Goal: Entertainment & Leisure: Consume media (video, audio)

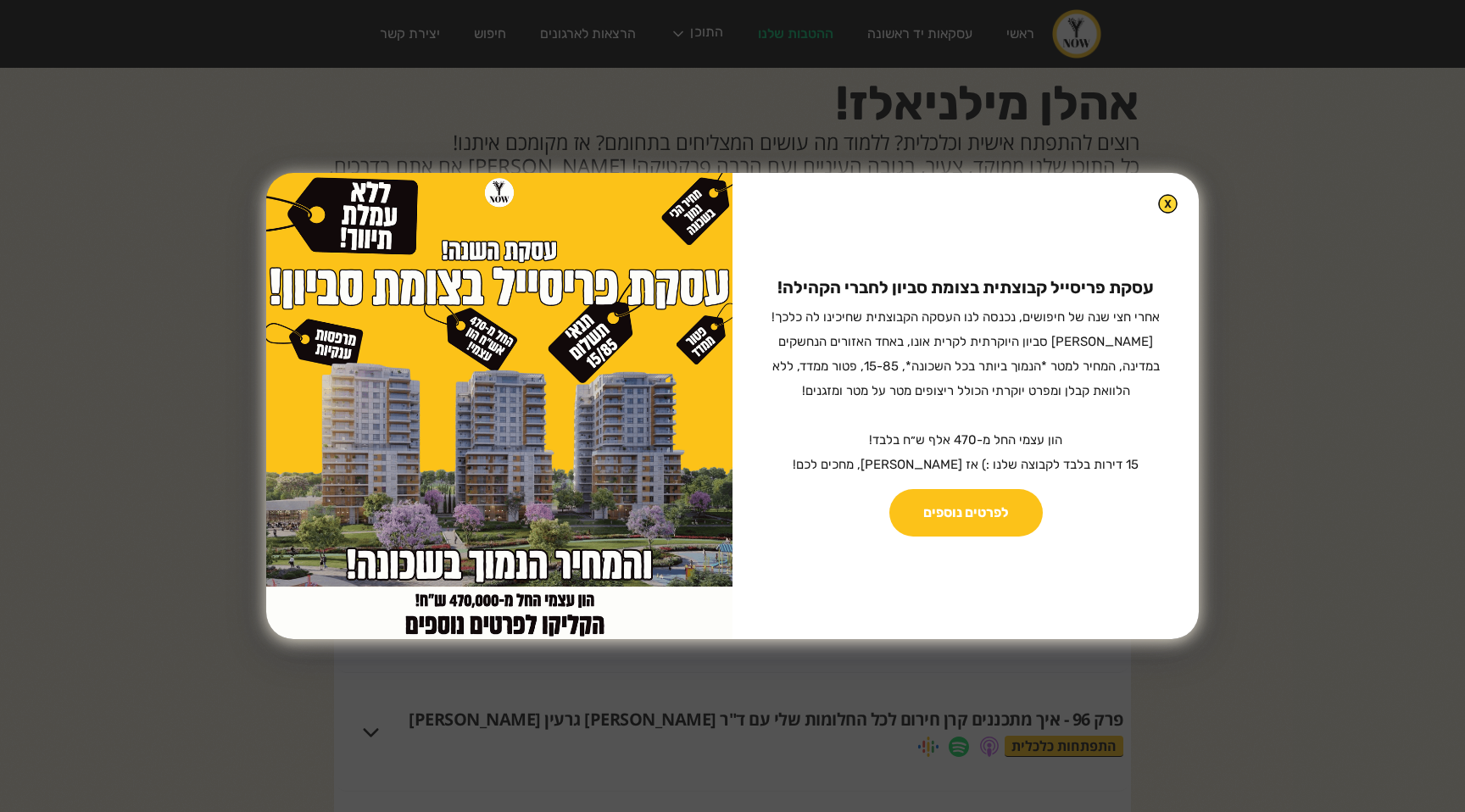
click at [1158, 209] on img at bounding box center [1168, 203] width 20 height 20
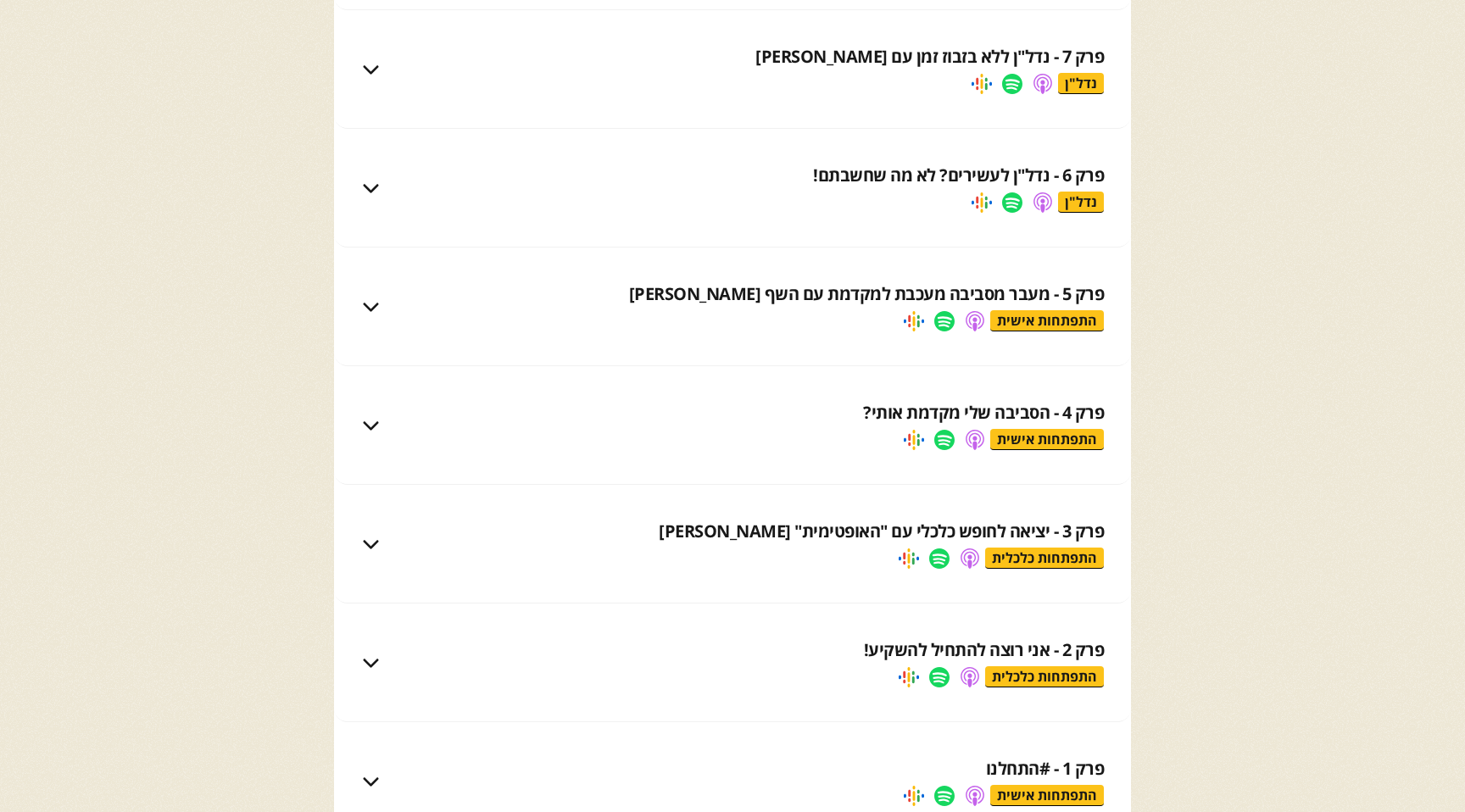
scroll to position [11349, 0]
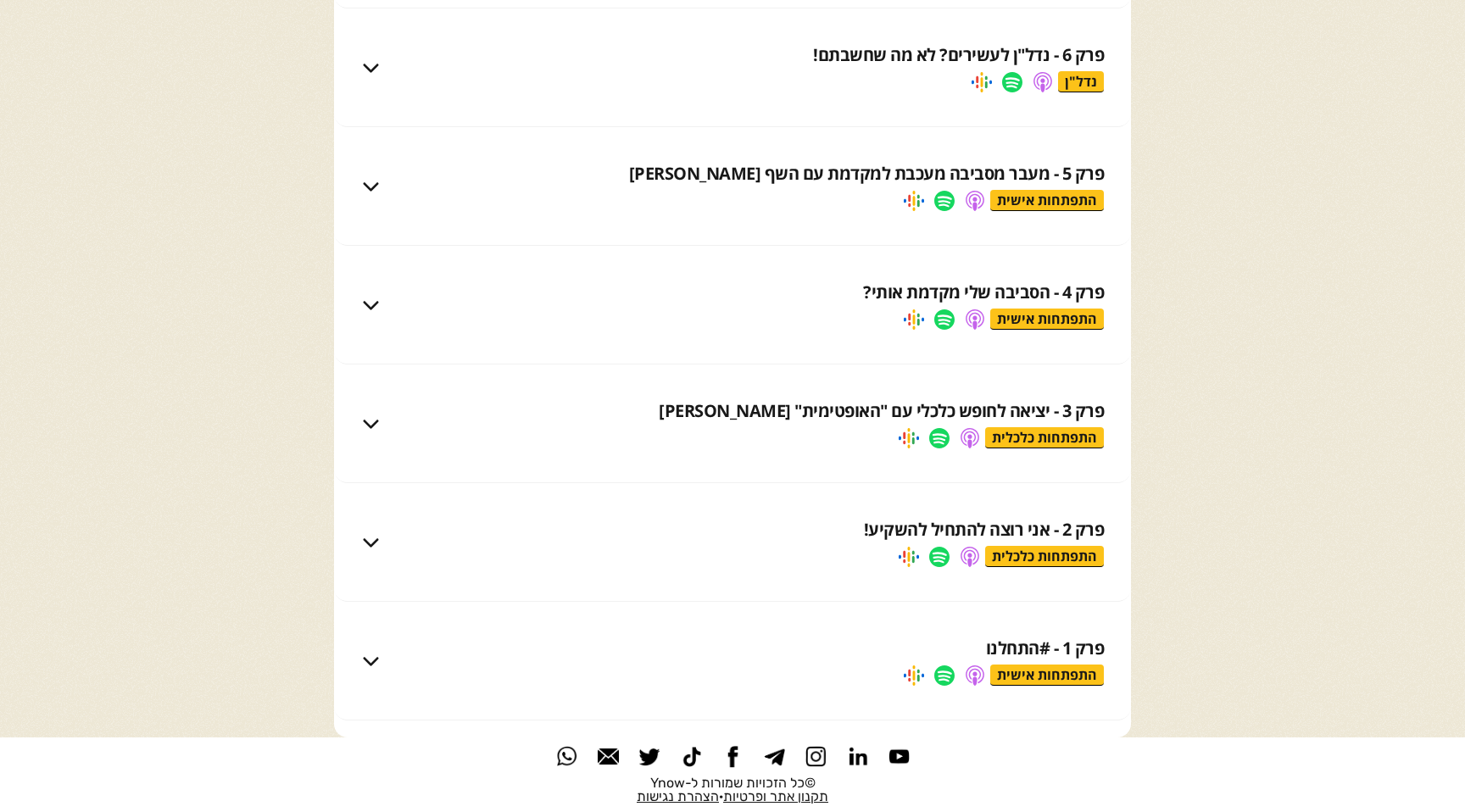
click at [1039, 648] on div "פרק 1 - #התחלנו" at bounding box center [1045, 648] width 119 height 23
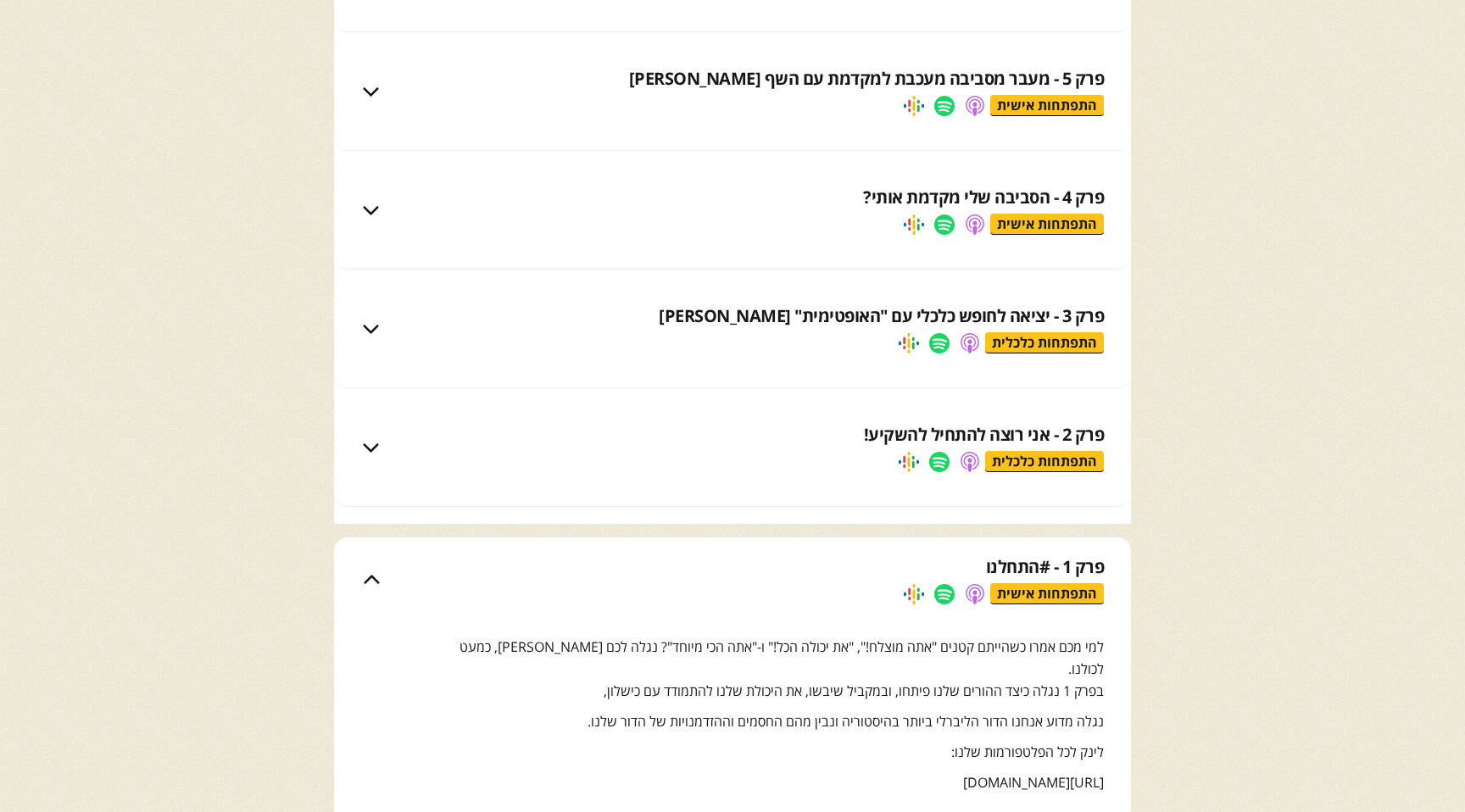
scroll to position [11441, 0]
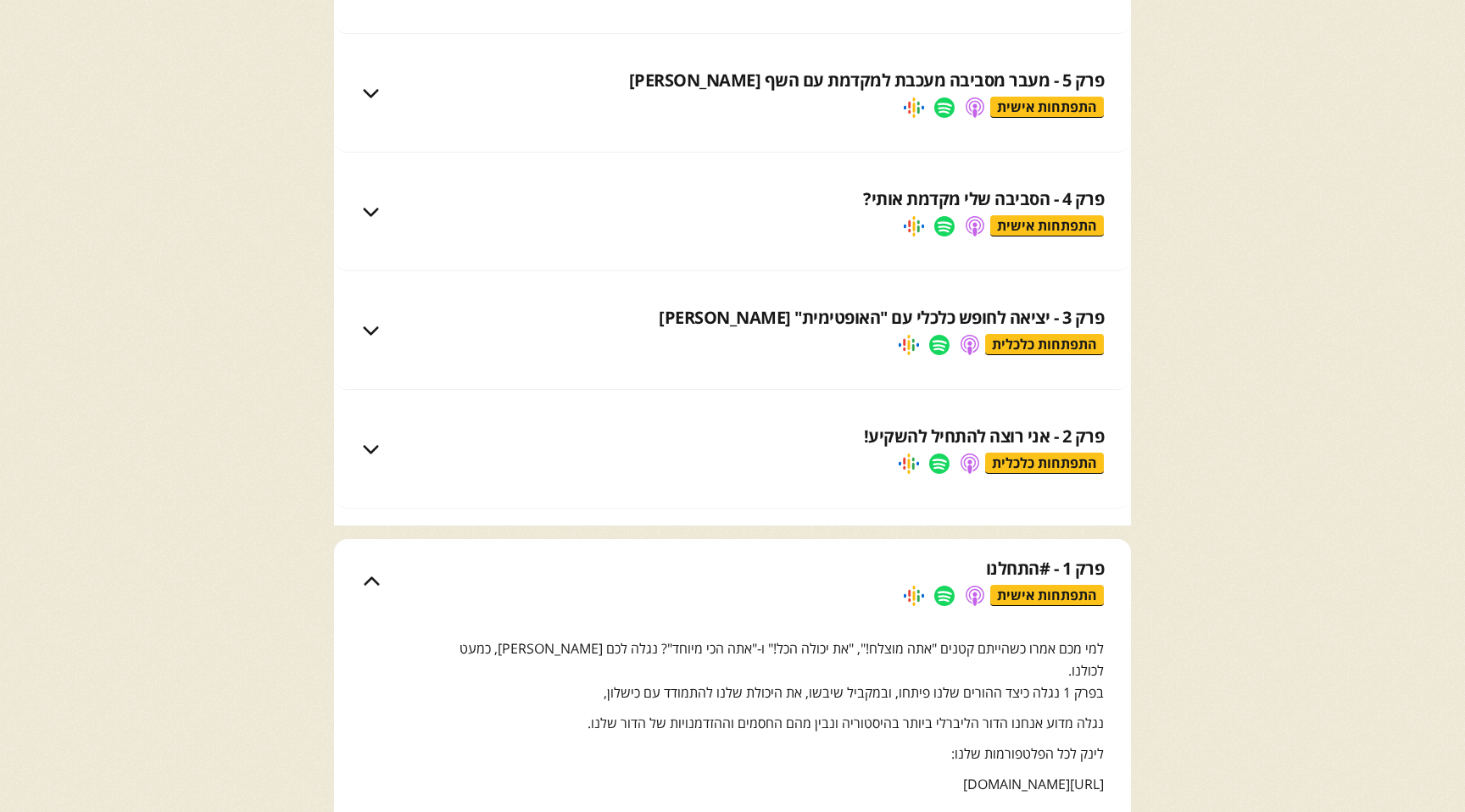
click at [986, 313] on div "פרק 3 - יציאה לחופש כלכלי עם "האופטימית" [PERSON_NAME]" at bounding box center [881, 318] width 445 height 23
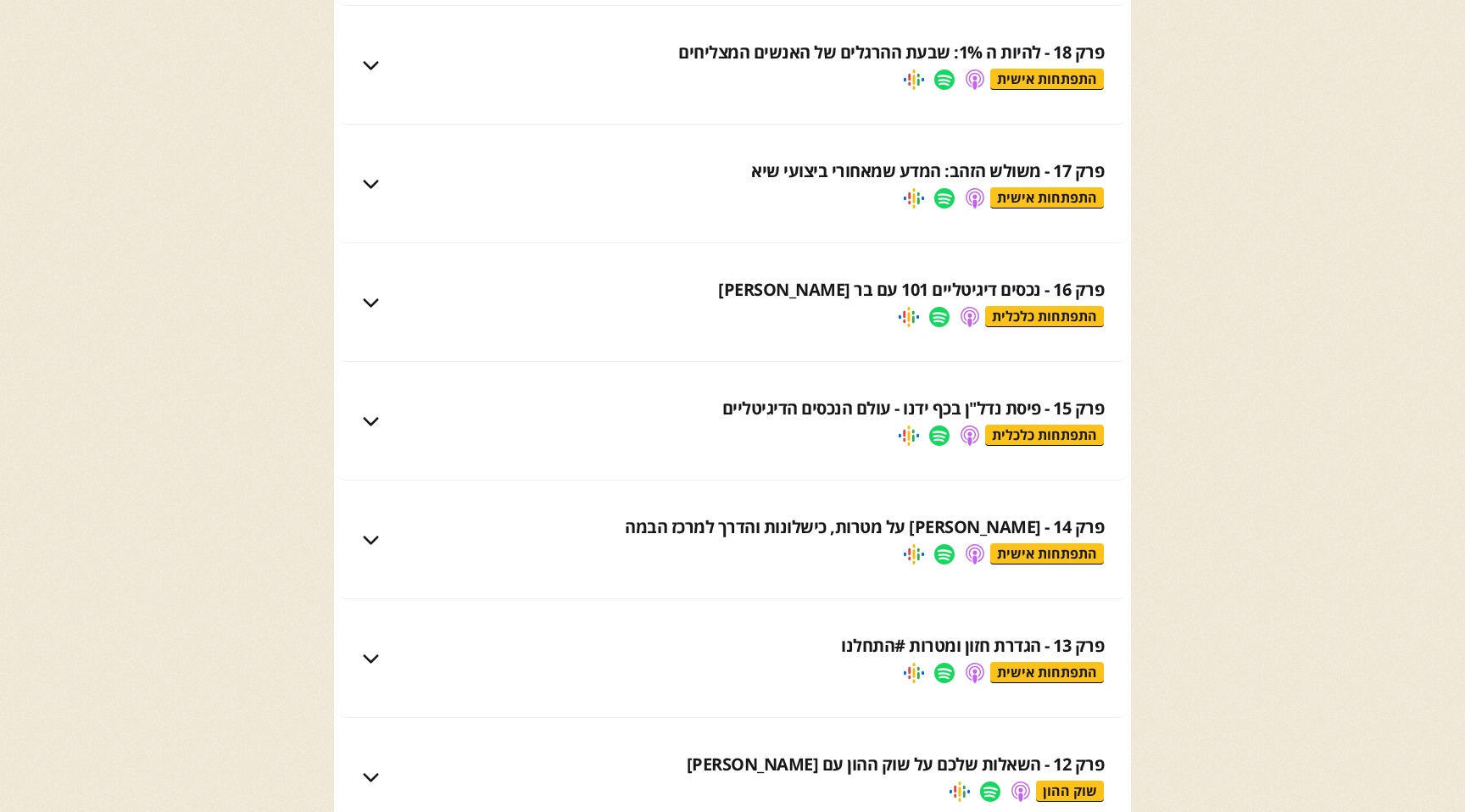
scroll to position [10146, 0]
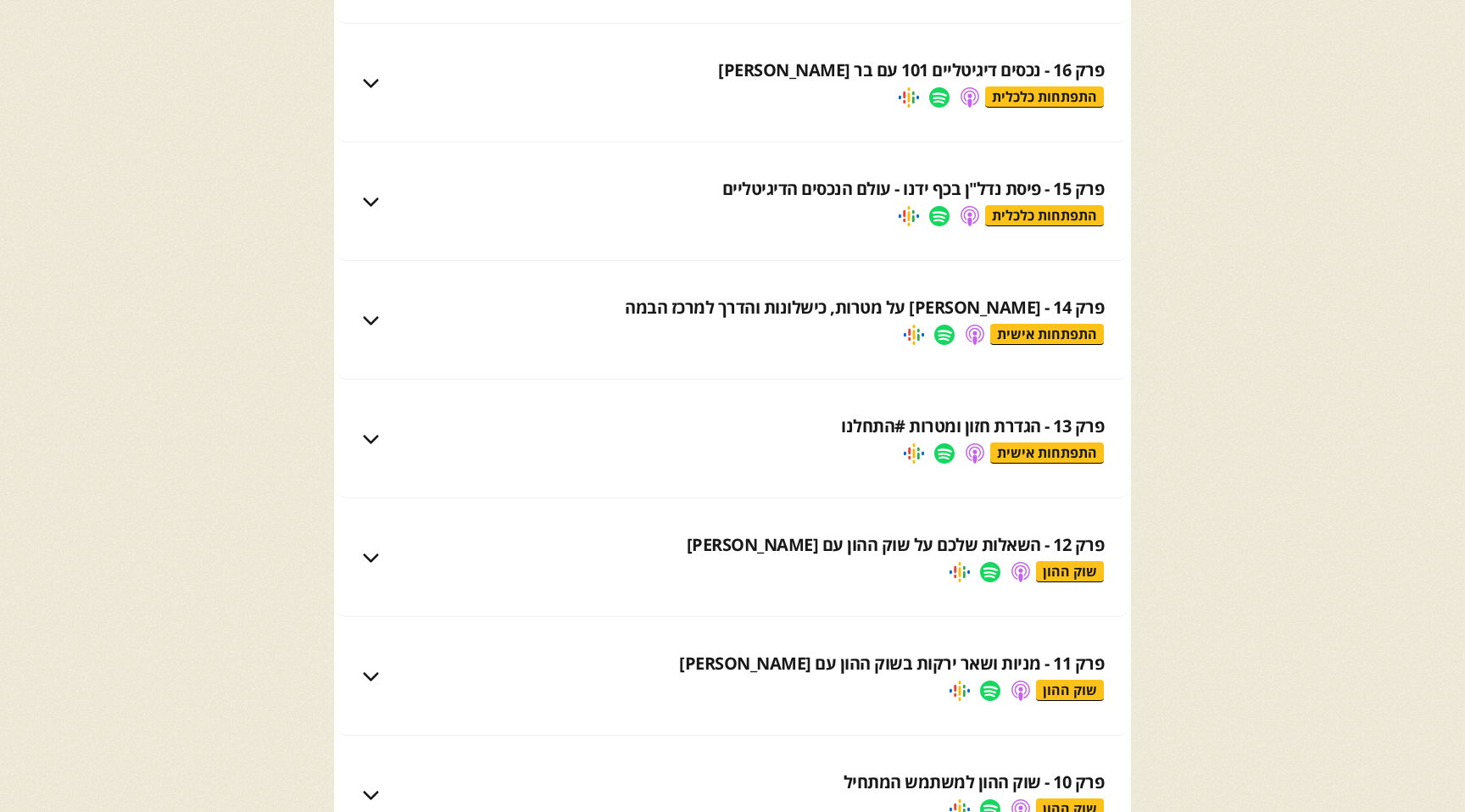
click at [922, 435] on div "פרק 13 - הגדרת חזון ומטרות #התחלנו" at bounding box center [973, 426] width 263 height 23
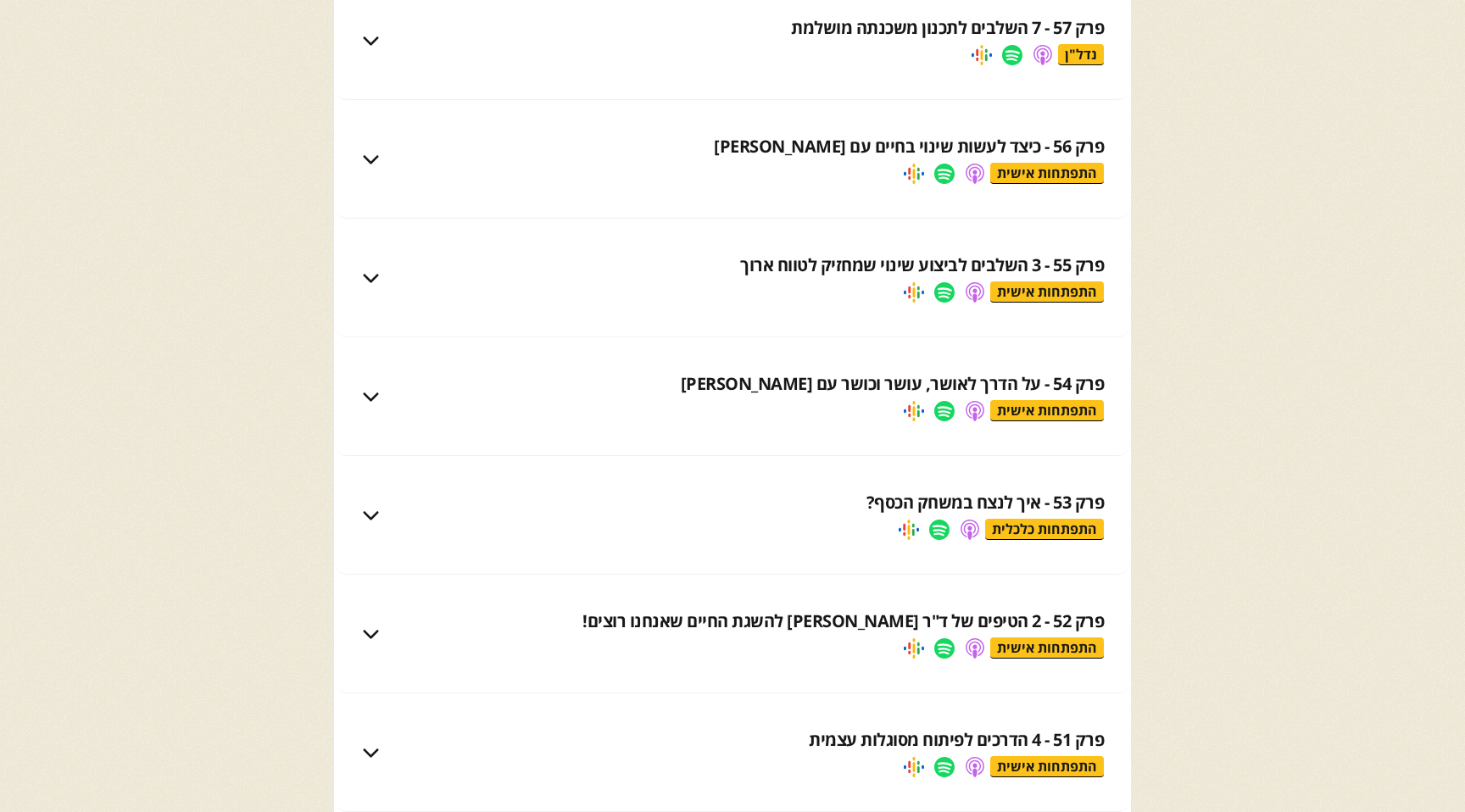
scroll to position [5315, 0]
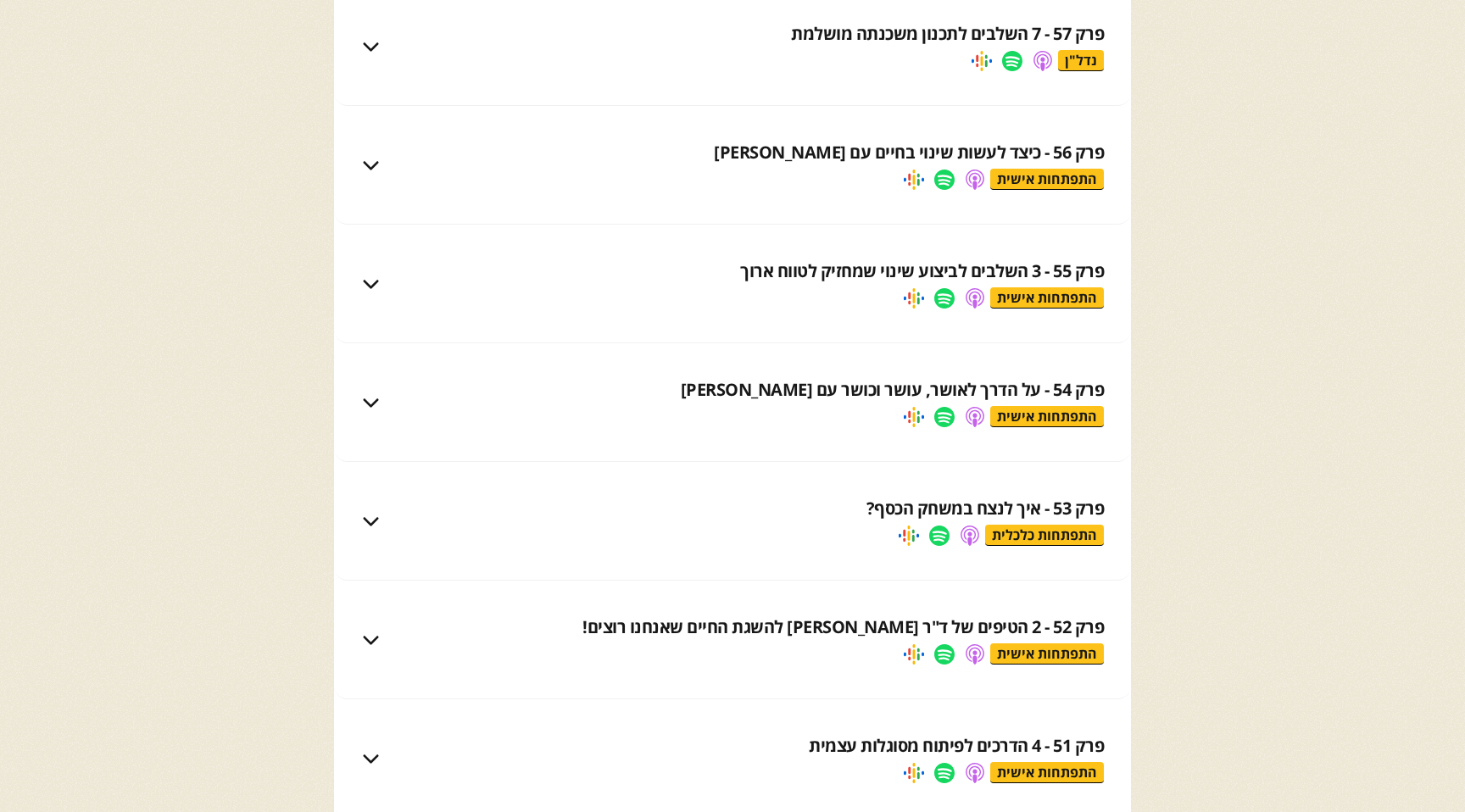
click at [996, 496] on div "פרק 53 - איך לנצח במשחק הכסף? התפתחות כלכלית" at bounding box center [732, 521] width 797 height 85
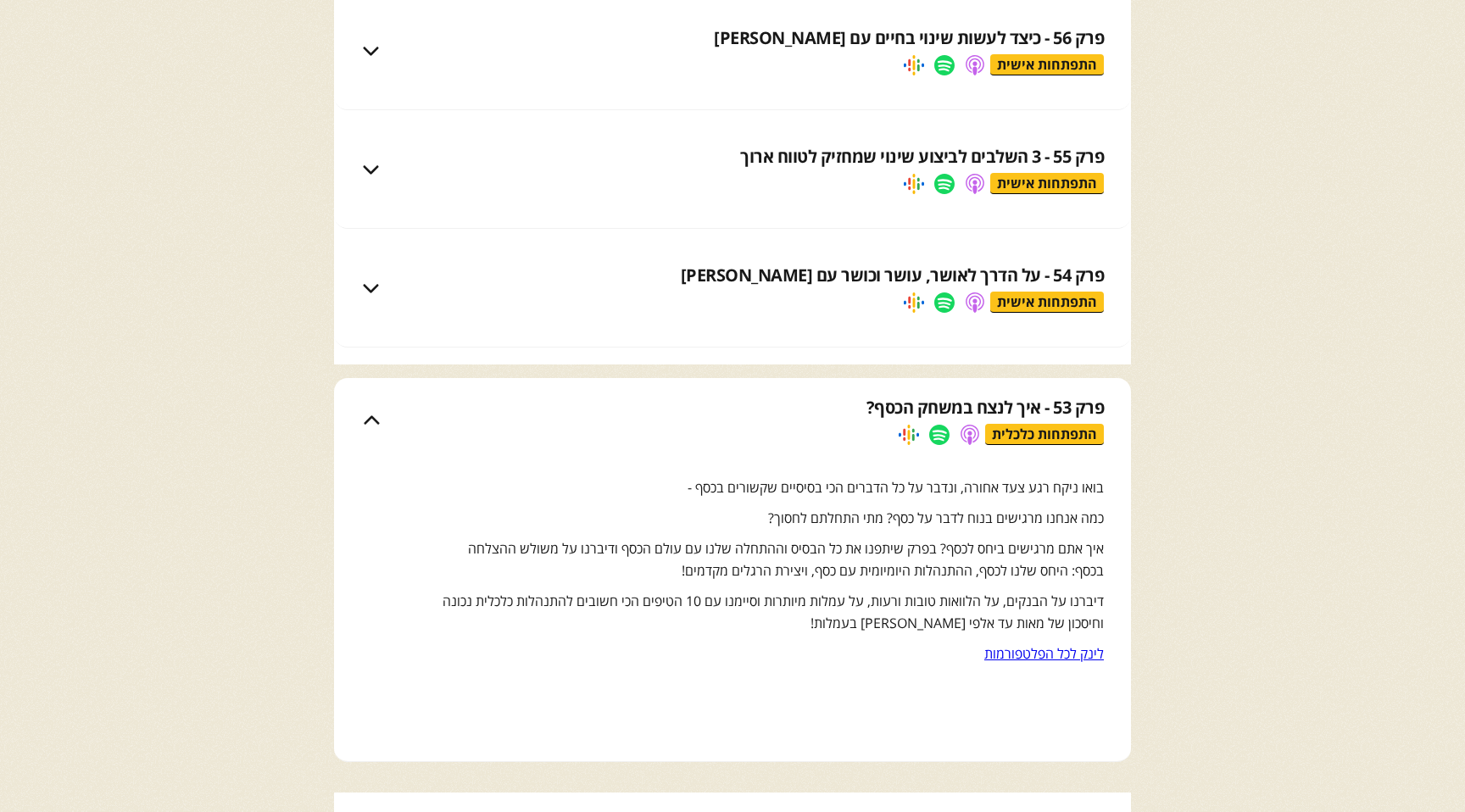
scroll to position [5432, 0]
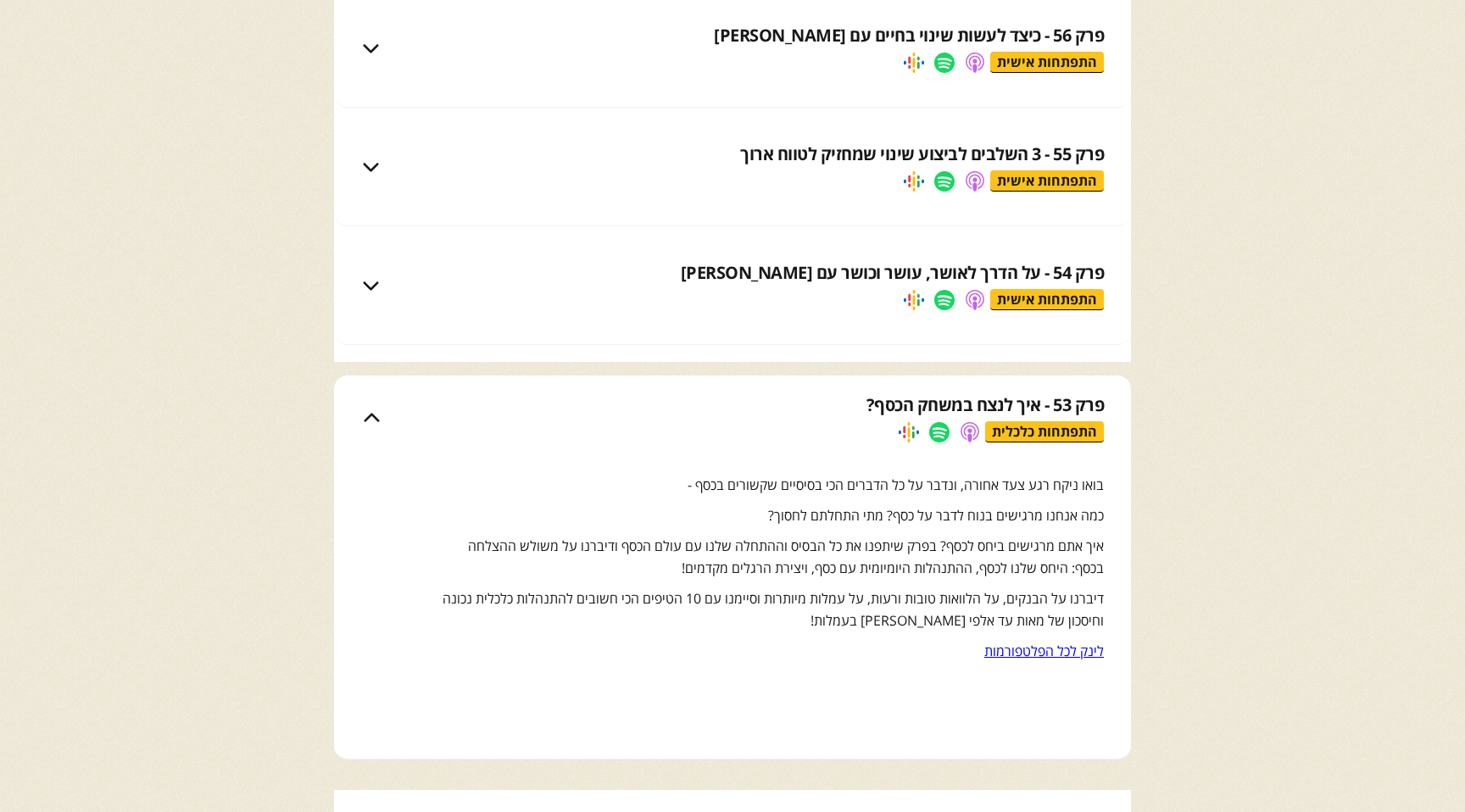
click at [939, 436] on link at bounding box center [939, 433] width 21 height 21
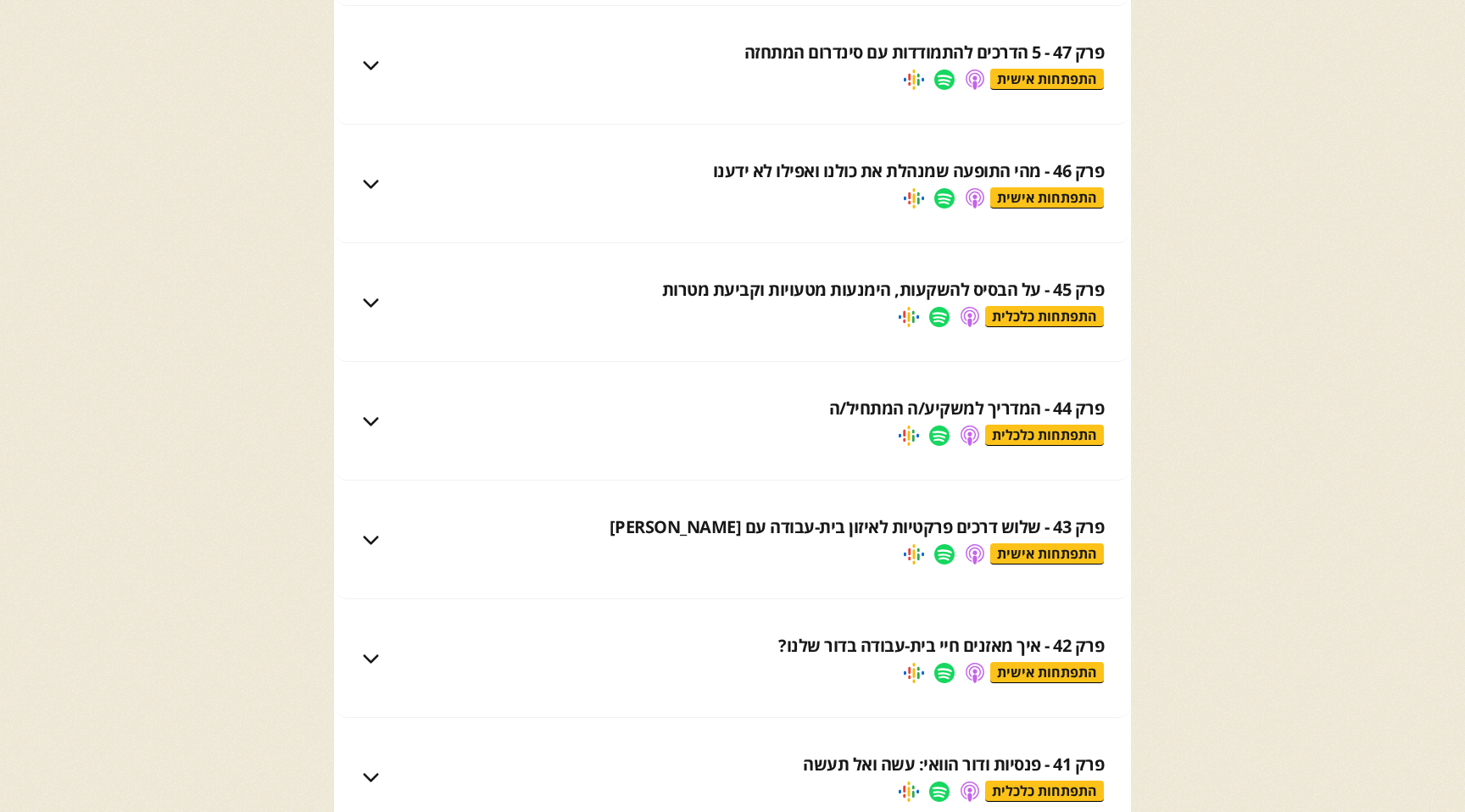
scroll to position [6299, 0]
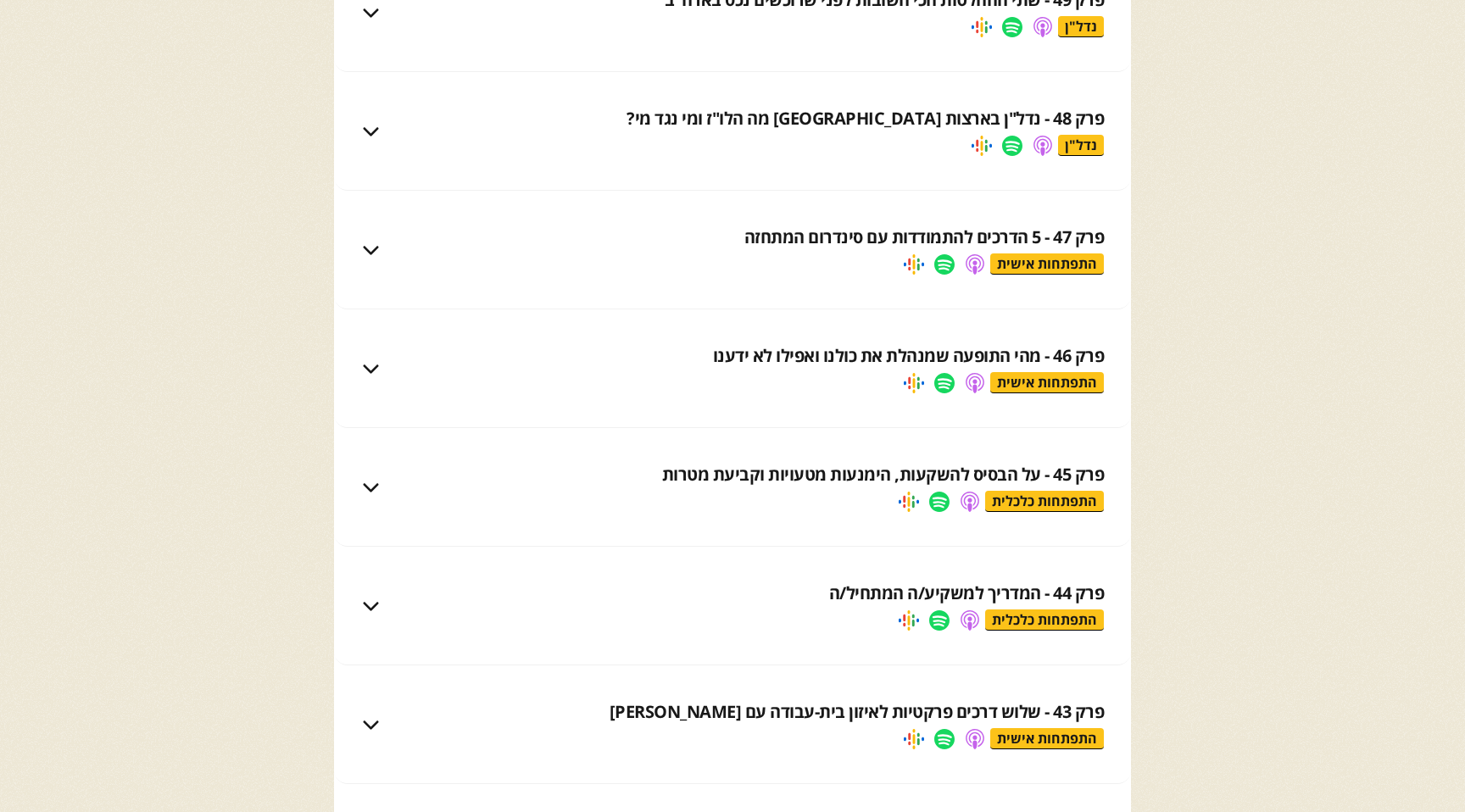
click at [861, 595] on div "פרק 44 - המדריך למשקיע/ה המתחיל/ה" at bounding box center [967, 593] width 275 height 23
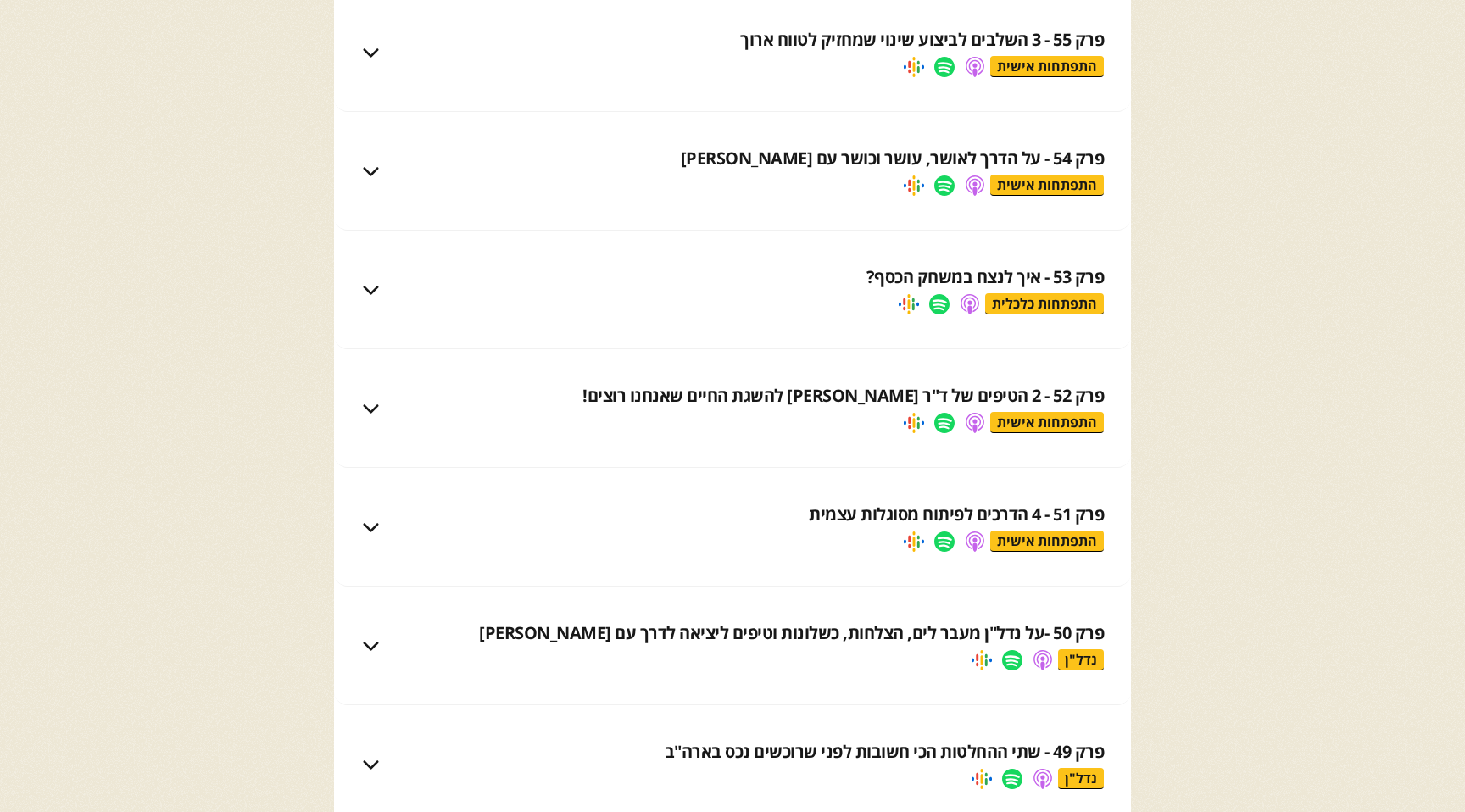
scroll to position [5545, 0]
click at [918, 278] on div "פרק 53 - איך לנצח במשחק הכסף?" at bounding box center [985, 278] width 238 height 23
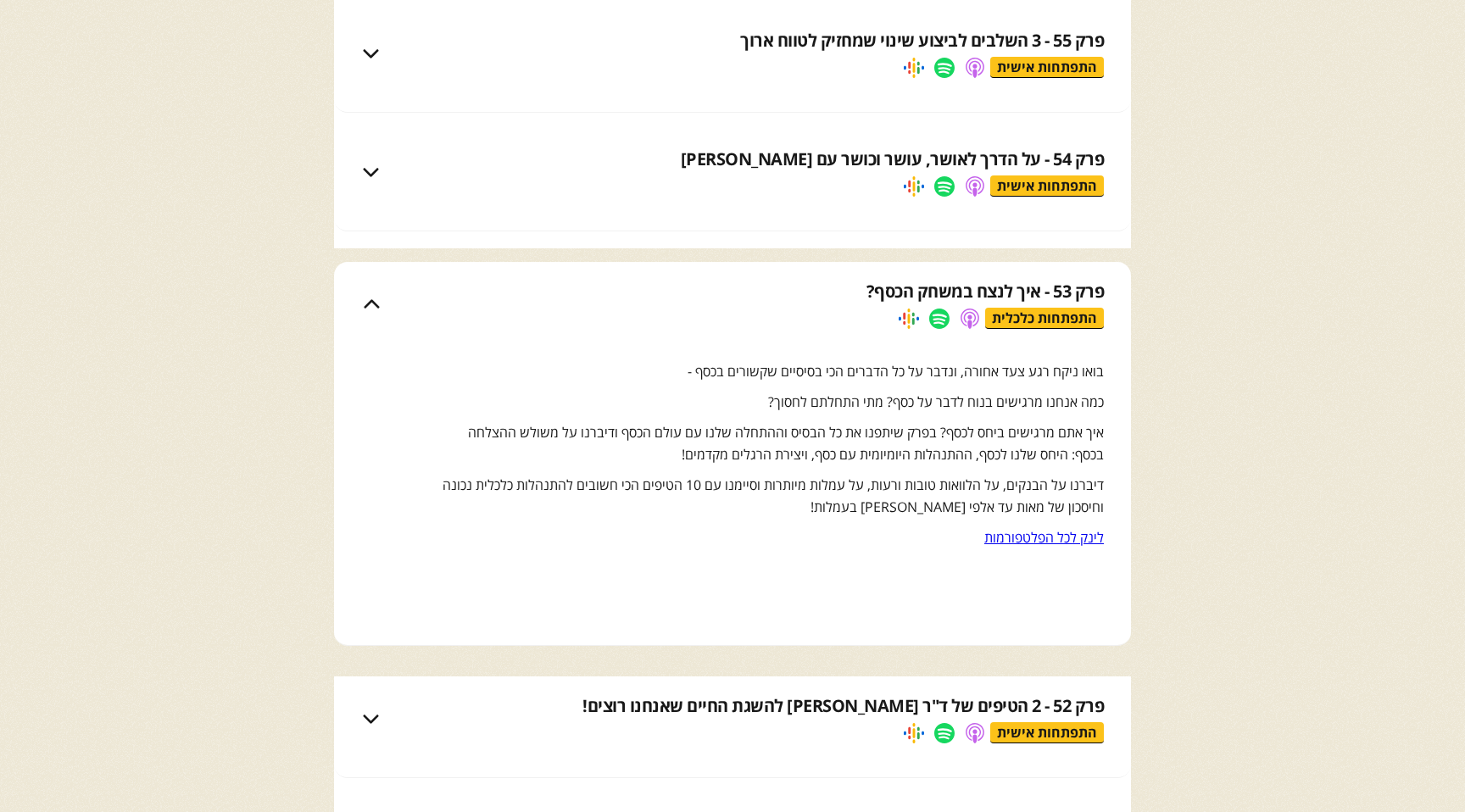
click at [939, 319] on link at bounding box center [939, 319] width 21 height 21
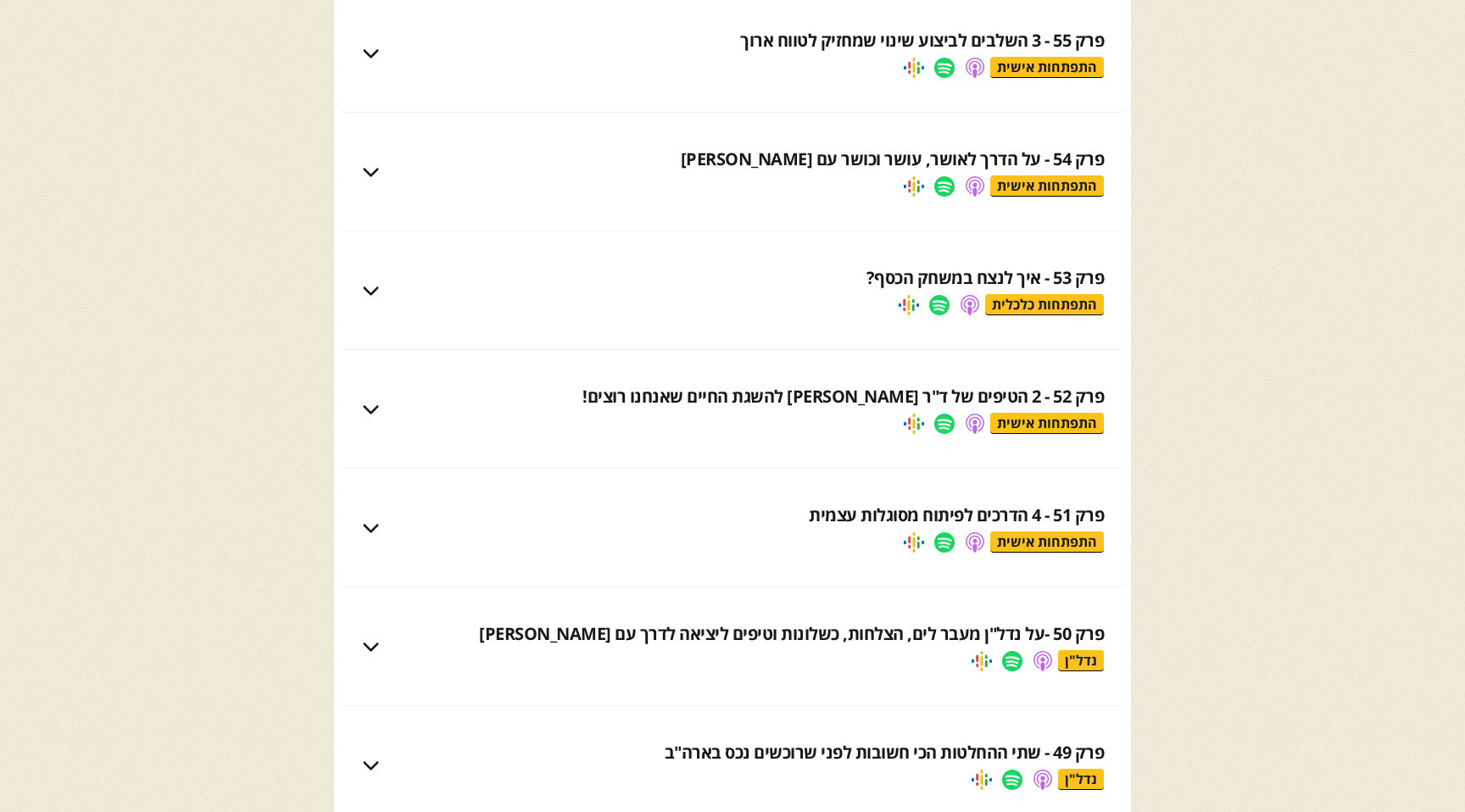
click at [976, 313] on link at bounding box center [971, 306] width 21 height 21
